Goal: Task Accomplishment & Management: Manage account settings

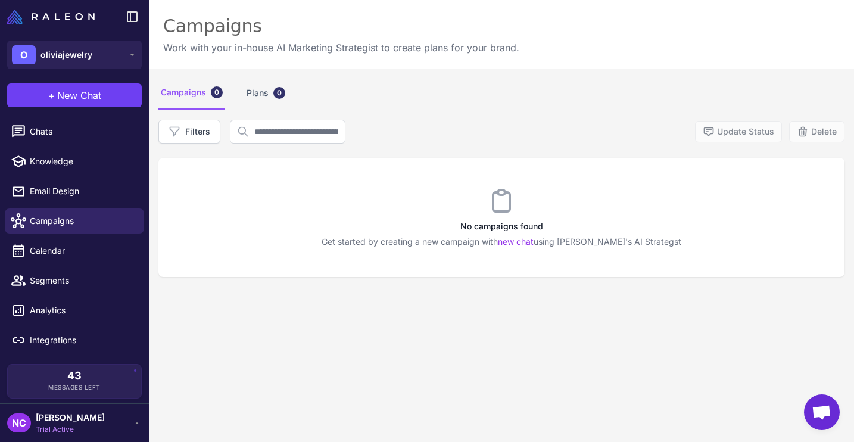
scroll to position [2, 0]
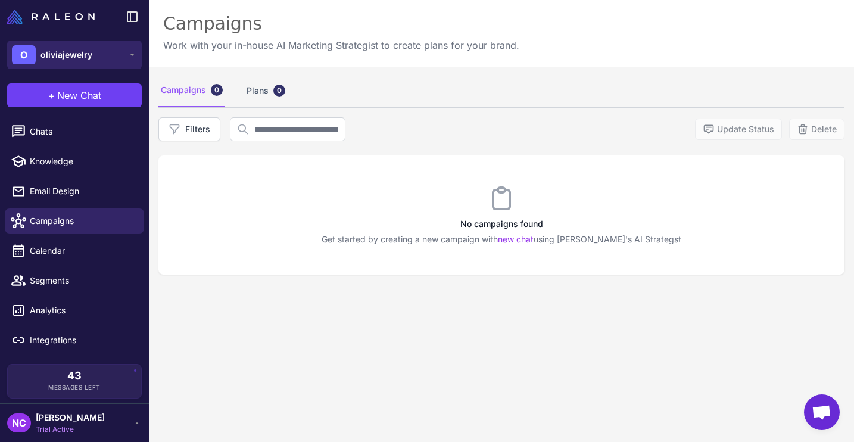
click at [109, 55] on button "O oliviajewelry" at bounding box center [74, 55] width 135 height 29
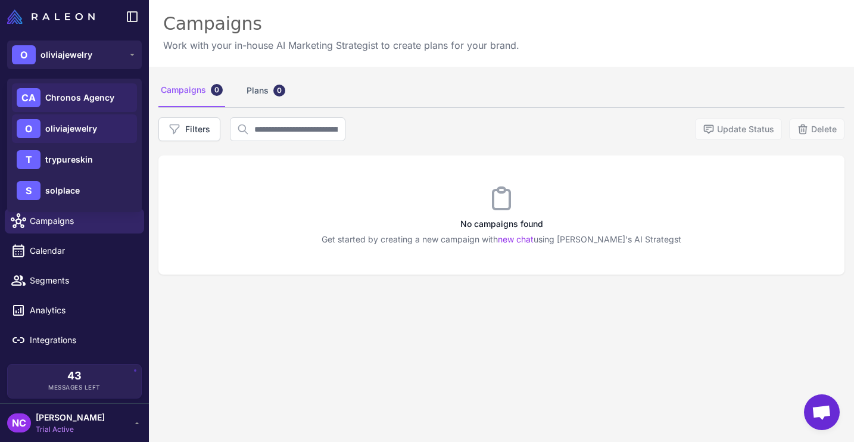
click at [92, 104] on div "CA Chronos Agency" at bounding box center [74, 97] width 125 height 29
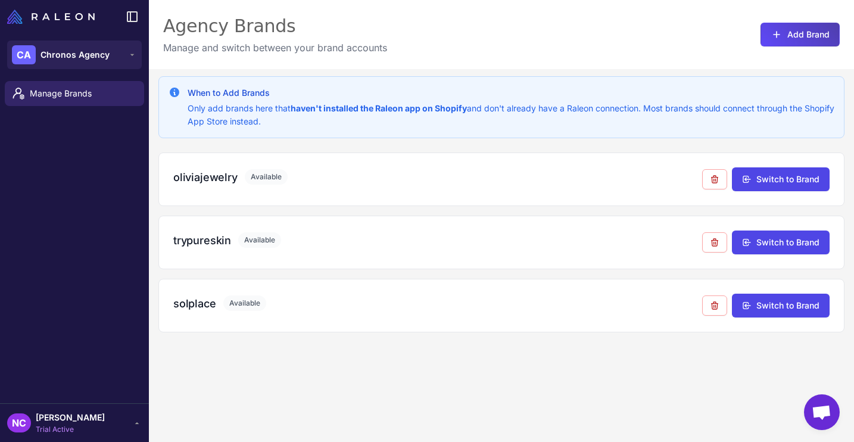
click at [107, 419] on div "NC [PERSON_NAME] Trial Active" at bounding box center [74, 423] width 135 height 24
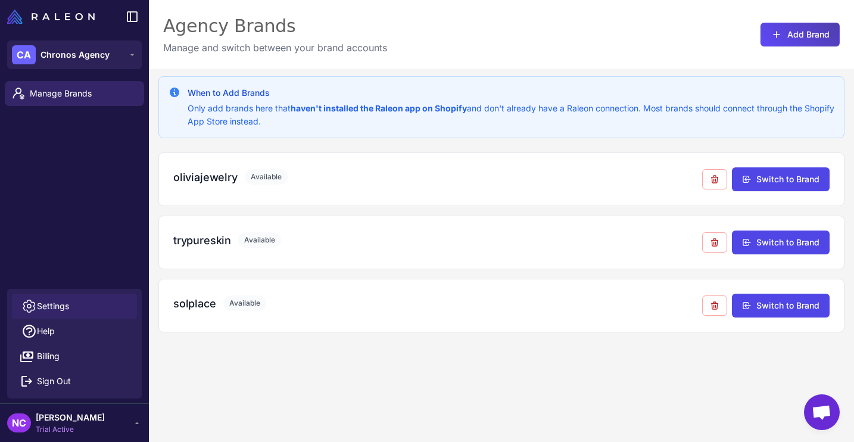
click at [80, 304] on link "Settings" at bounding box center [74, 306] width 125 height 25
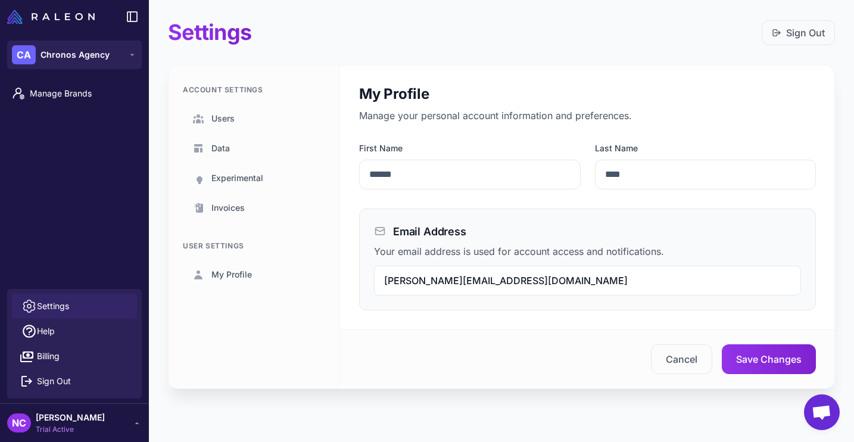
click at [51, 309] on span "Settings" at bounding box center [53, 306] width 32 height 13
click at [219, 121] on span "Users" at bounding box center [222, 118] width 23 height 13
